Goal: Information Seeking & Learning: Understand process/instructions

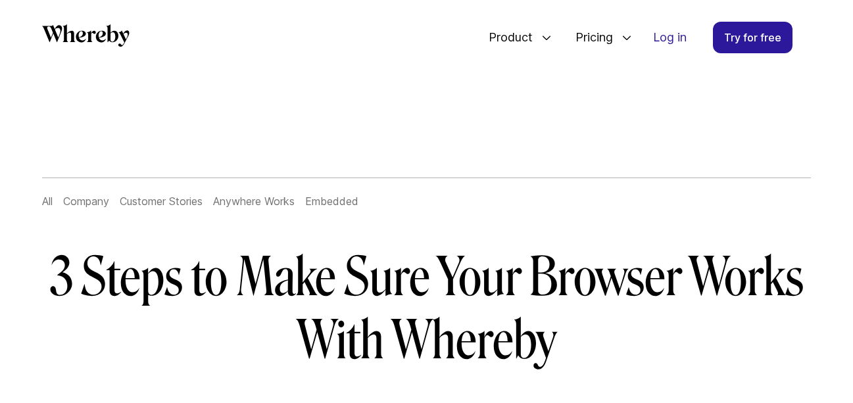
scroll to position [297, 0]
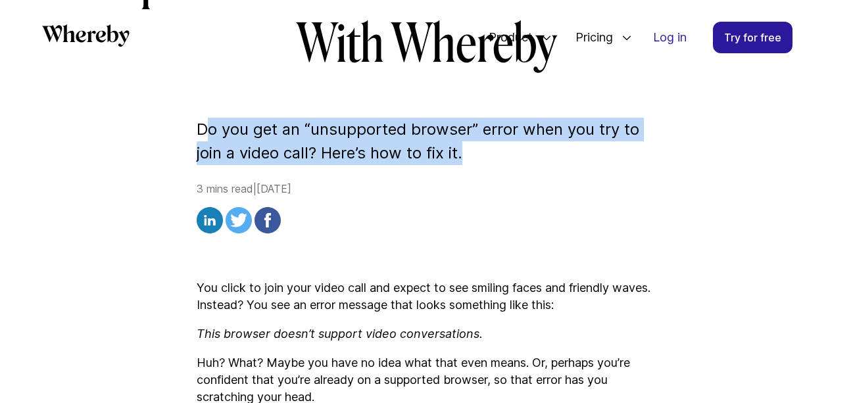
click at [488, 157] on p "Do you get an “unsupported browser” error when you try to join a video call? He…" at bounding box center [427, 141] width 461 height 47
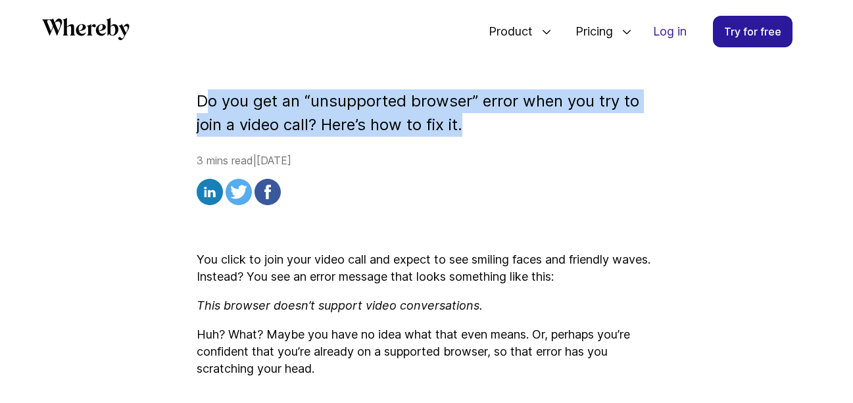
scroll to position [405, 0]
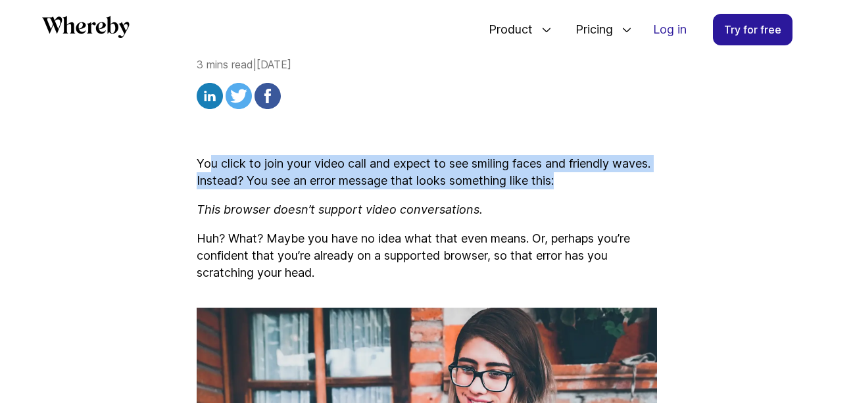
drag, startPoint x: 207, startPoint y: 167, endPoint x: 665, endPoint y: 191, distance: 458.6
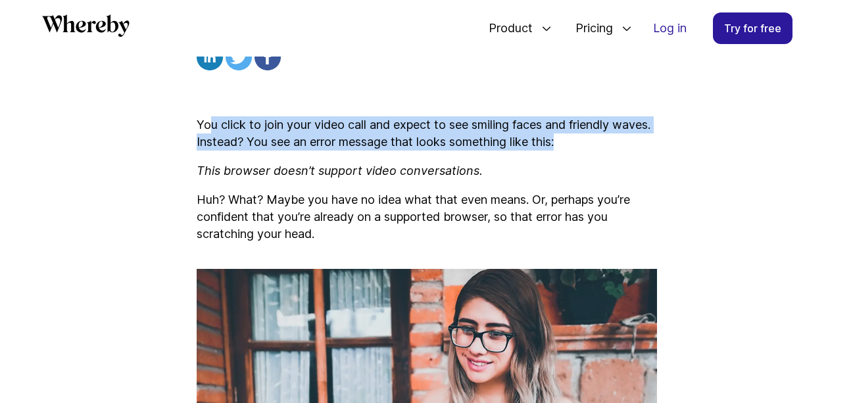
scroll to position [957, 0]
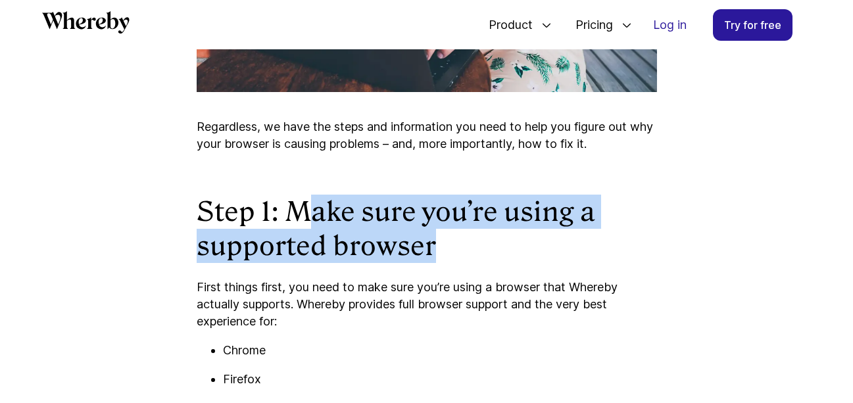
drag, startPoint x: 305, startPoint y: 207, endPoint x: 538, endPoint y: 245, distance: 236.0
click at [534, 245] on h2 "Step 1: Make sure you’re using a supported browser" at bounding box center [427, 229] width 461 height 68
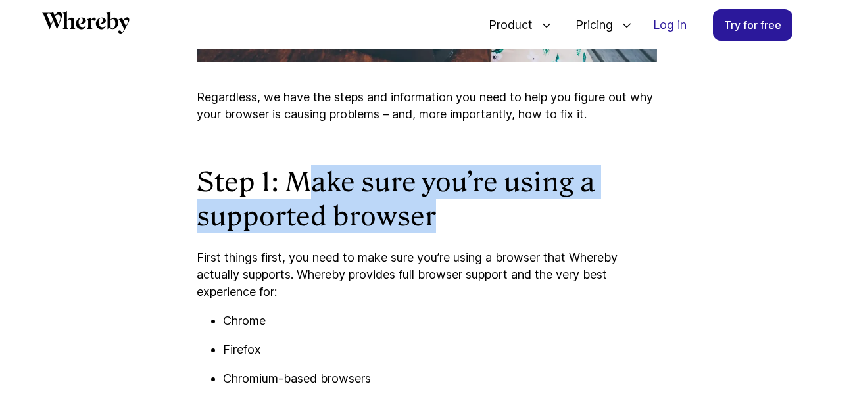
scroll to position [990, 0]
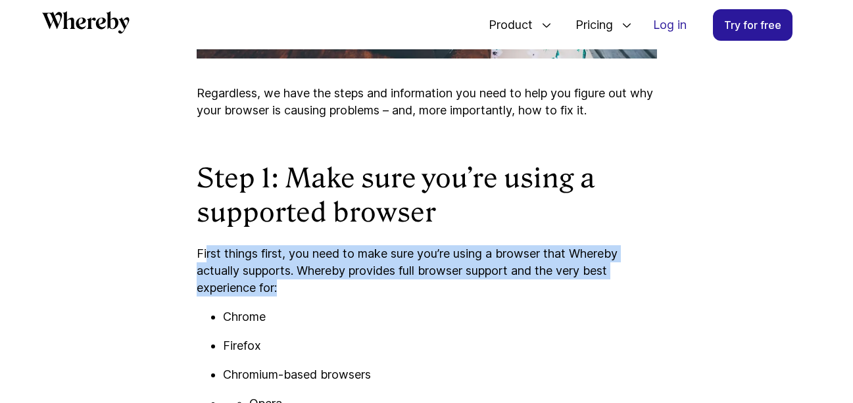
drag, startPoint x: 207, startPoint y: 249, endPoint x: 420, endPoint y: 286, distance: 216.4
click at [411, 285] on p "First things first, you need to make sure you’re using a browser that Whereby a…" at bounding box center [427, 270] width 461 height 51
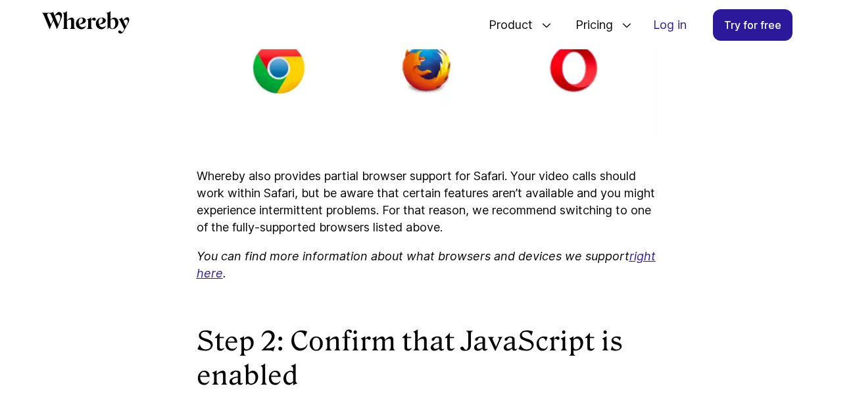
scroll to position [1855, 0]
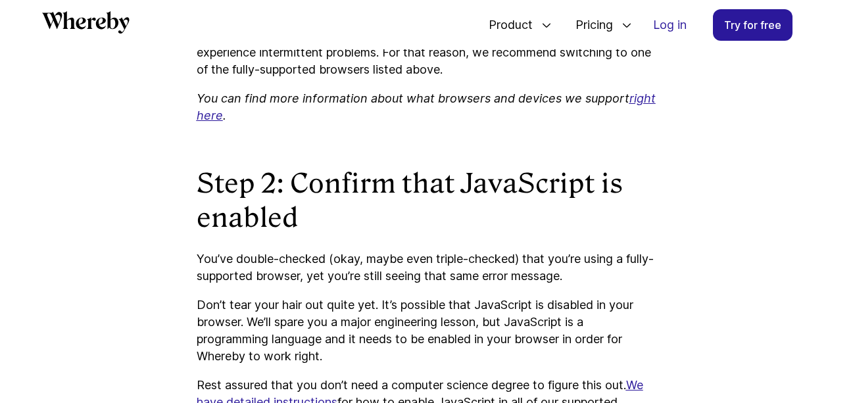
drag, startPoint x: 196, startPoint y: 261, endPoint x: 630, endPoint y: 278, distance: 434.0
click at [630, 278] on p "You’ve double-checked (okay, maybe even triple-checked) that you’re using a ful…" at bounding box center [427, 268] width 461 height 34
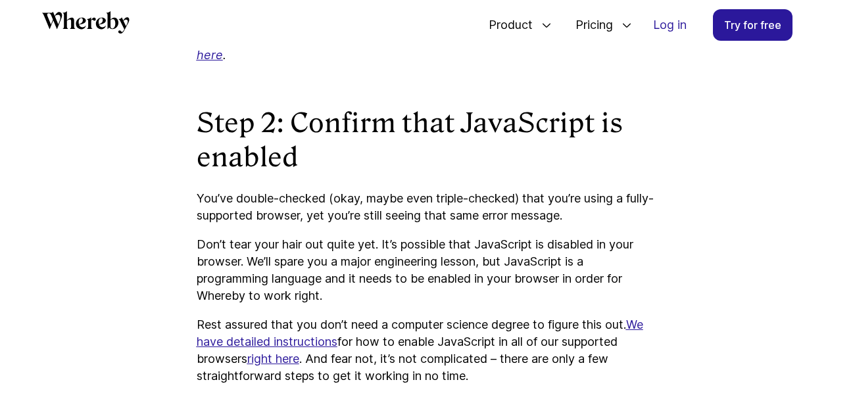
scroll to position [1918, 0]
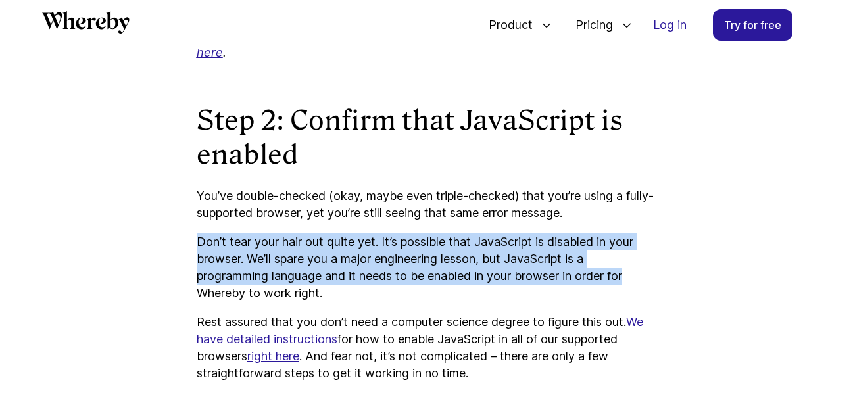
drag, startPoint x: 197, startPoint y: 243, endPoint x: 647, endPoint y: 278, distance: 452.0
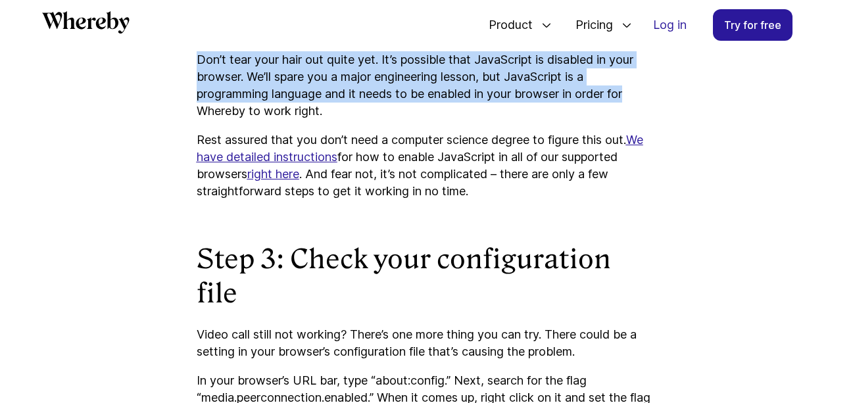
scroll to position [2103, 0]
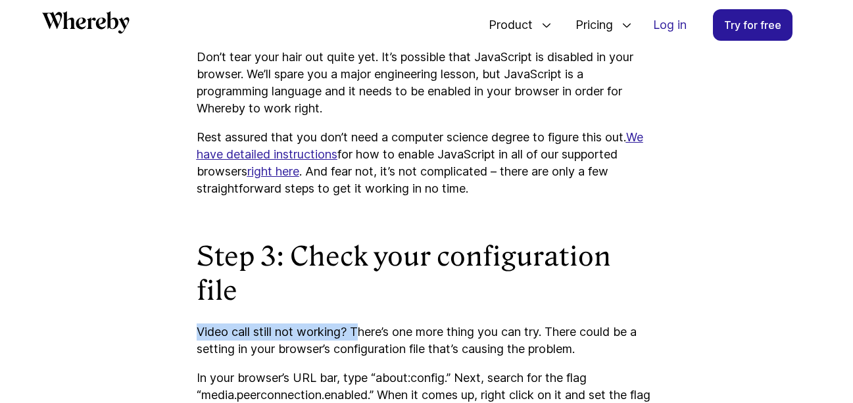
drag, startPoint x: 183, startPoint y: 297, endPoint x: 357, endPoint y: 298, distance: 174.4
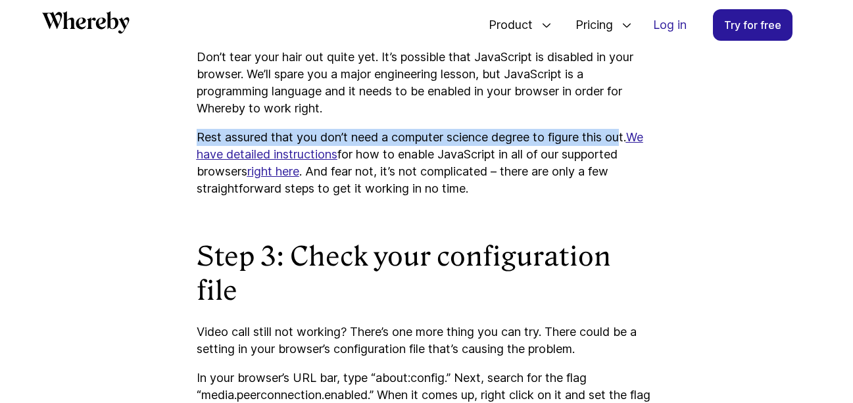
drag, startPoint x: 197, startPoint y: 136, endPoint x: 626, endPoint y: 138, distance: 429.0
click at [626, 138] on p "Rest assured that you don’t need a computer science degree to figure this out. …" at bounding box center [427, 163] width 461 height 68
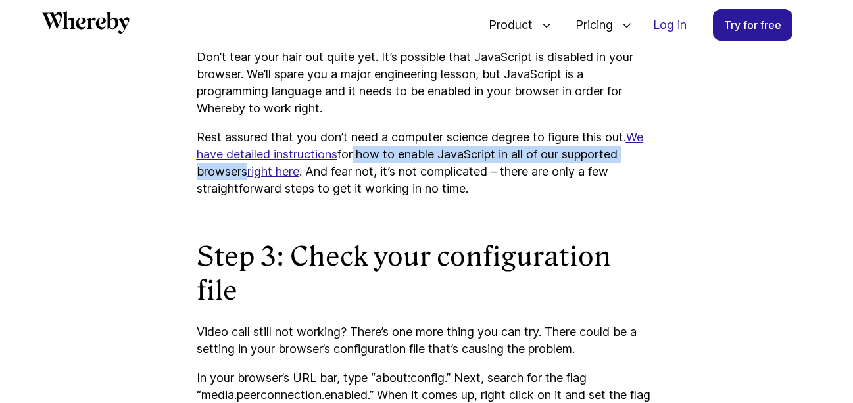
drag, startPoint x: 351, startPoint y: 156, endPoint x: 243, endPoint y: 174, distance: 110.0
click at [243, 174] on p "Rest assured that you don’t need a computer science degree to figure this out. …" at bounding box center [427, 163] width 461 height 68
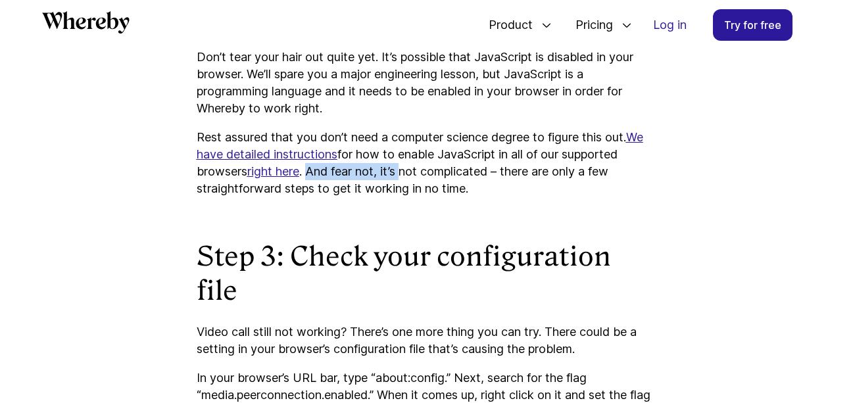
drag, startPoint x: 312, startPoint y: 174, endPoint x: 399, endPoint y: 177, distance: 87.6
click at [413, 175] on p "Rest assured that you don’t need a computer science degree to figure this out. …" at bounding box center [427, 163] width 461 height 68
click at [289, 174] on u "right here" at bounding box center [273, 172] width 52 height 14
